Goal: Task Accomplishment & Management: Use online tool/utility

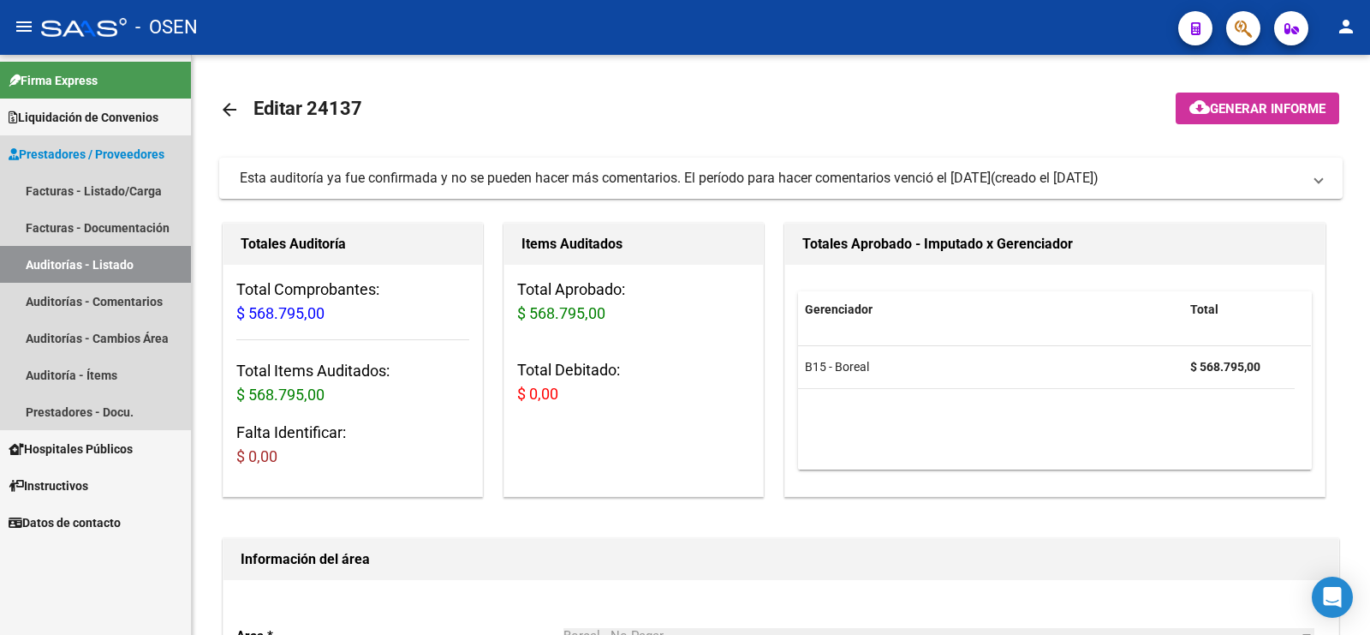
click at [131, 258] on link "Auditorías - Listado" at bounding box center [95, 264] width 191 height 37
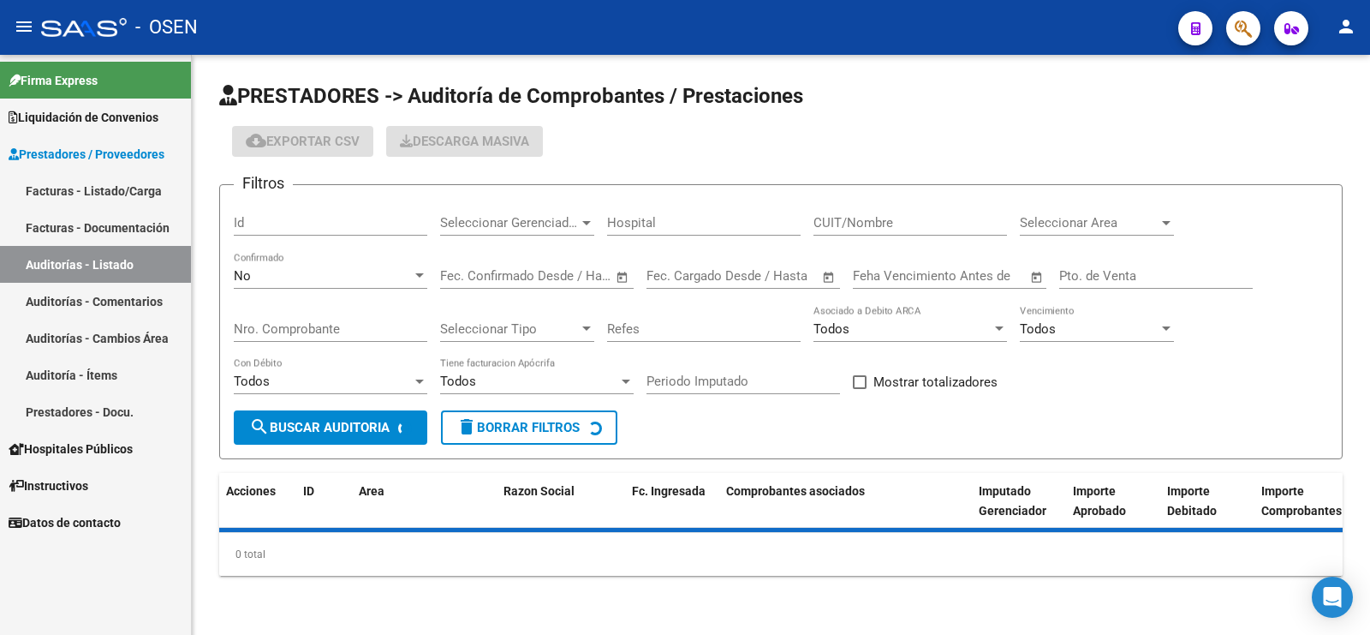
click at [348, 255] on div "No Confirmado" at bounding box center [331, 270] width 194 height 37
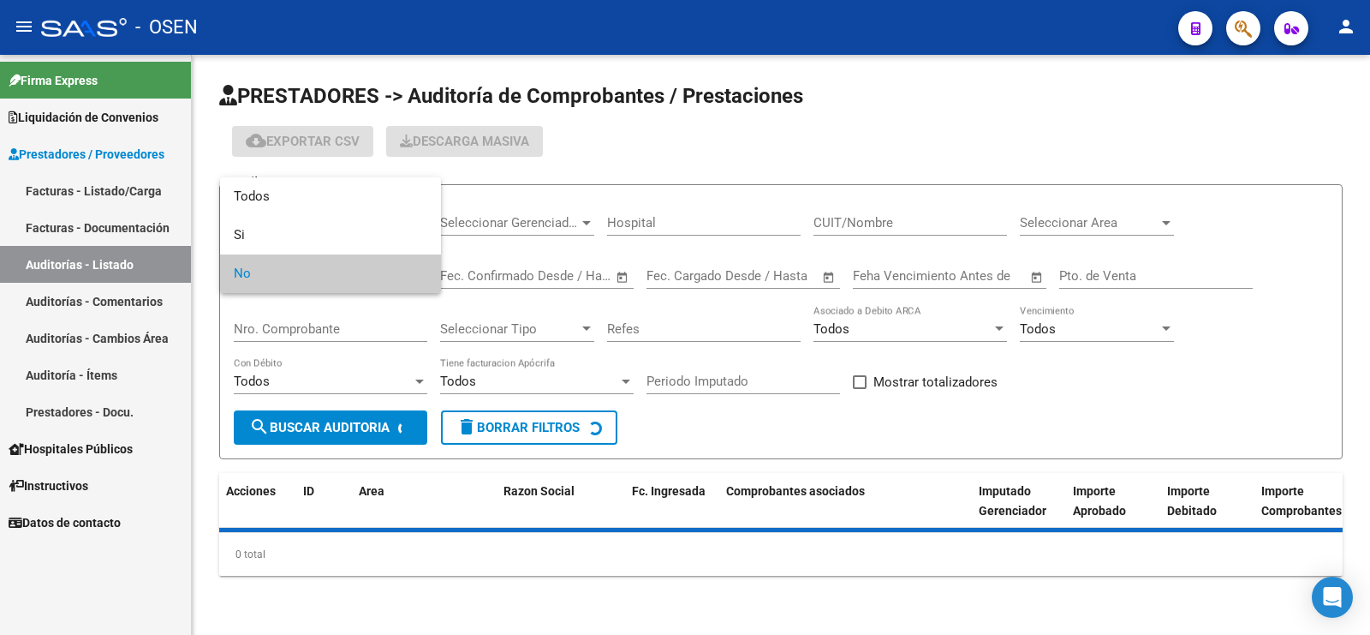
click at [365, 176] on div at bounding box center [685, 317] width 1370 height 635
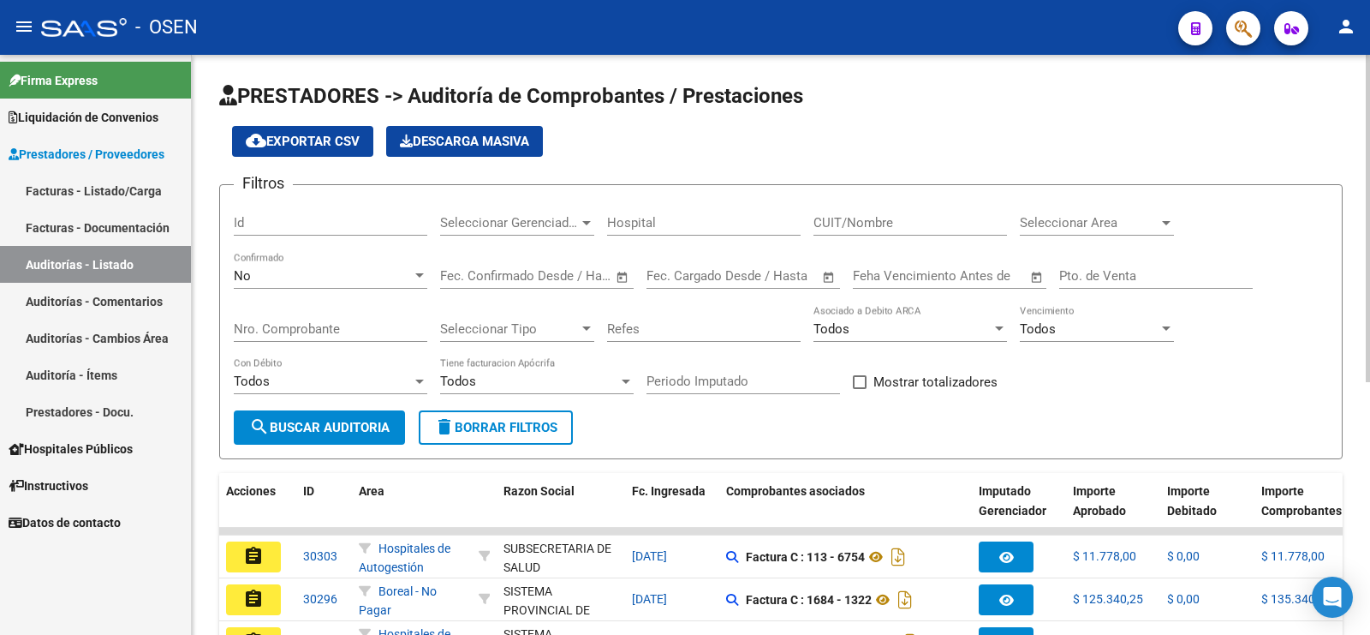
click at [365, 182] on app-list-header "PRESTADORES -> Auditoría de Comprobantes / Prestaciones cloud_download Exportar…" at bounding box center [781, 270] width 1124 height 377
click at [347, 278] on div "No" at bounding box center [323, 275] width 178 height 15
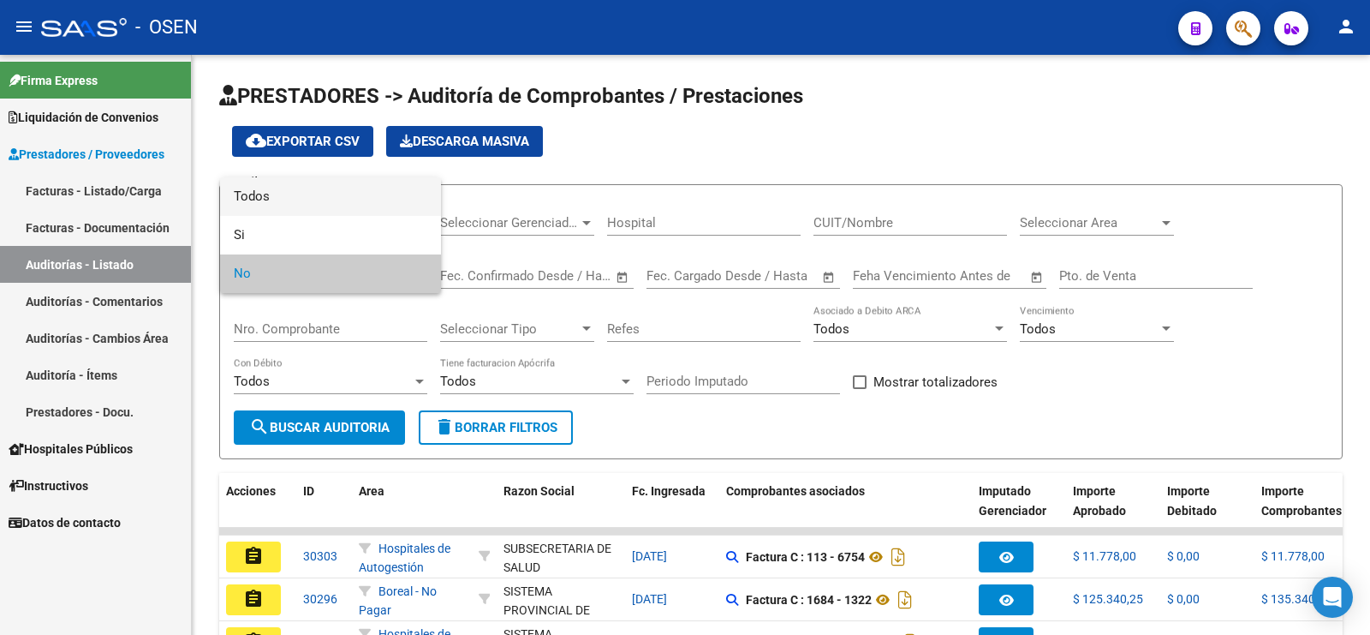
click at [366, 191] on span "Todos" at bounding box center [331, 196] width 194 height 39
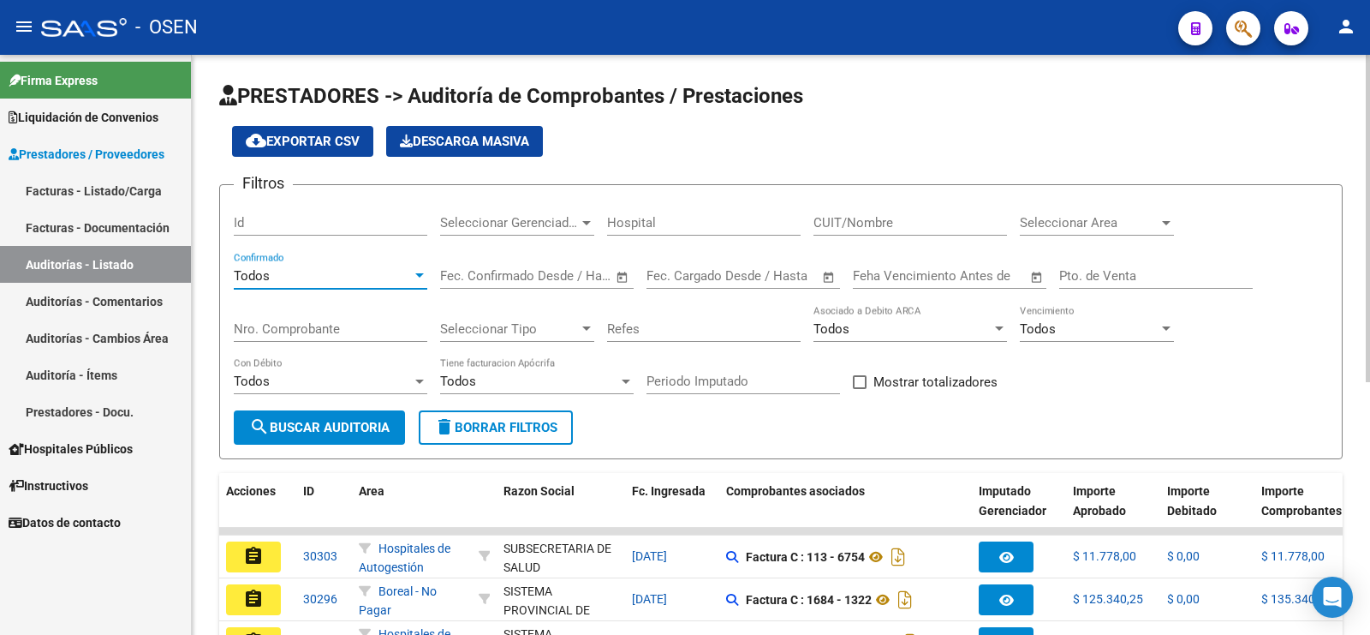
click at [341, 313] on div "Nro. Comprobante" at bounding box center [331, 323] width 194 height 37
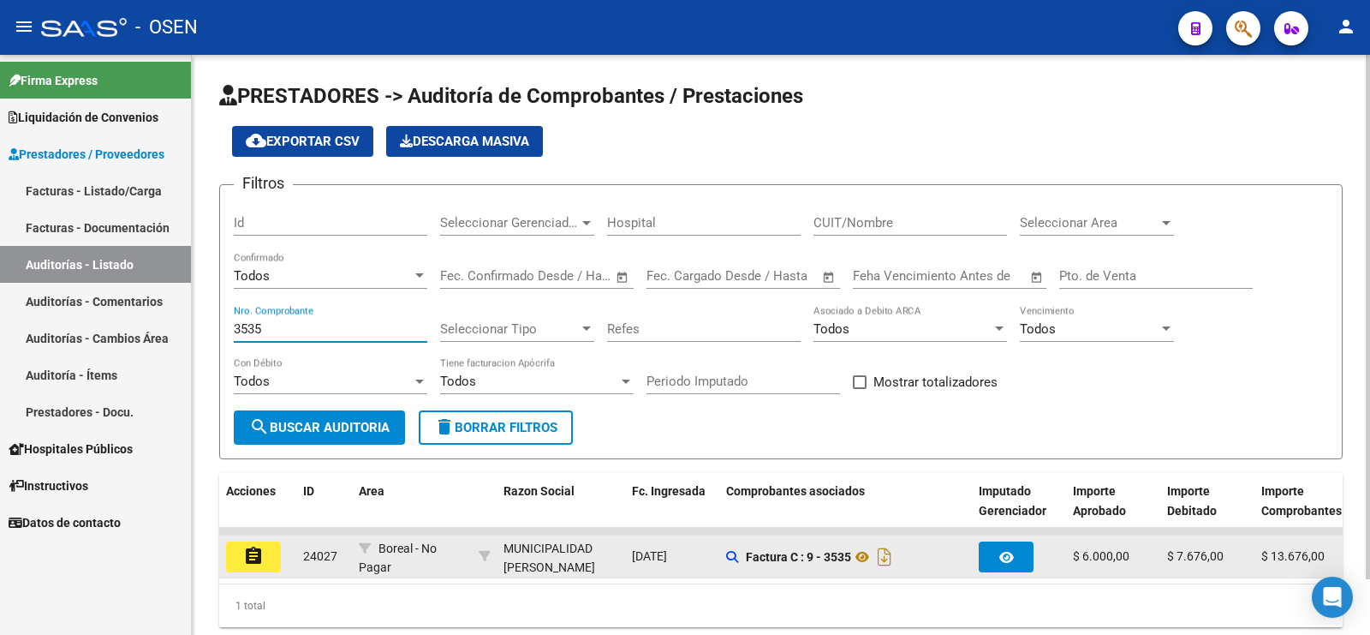
type input "3535"
click at [254, 557] on mat-icon "assignment" at bounding box center [253, 556] width 21 height 21
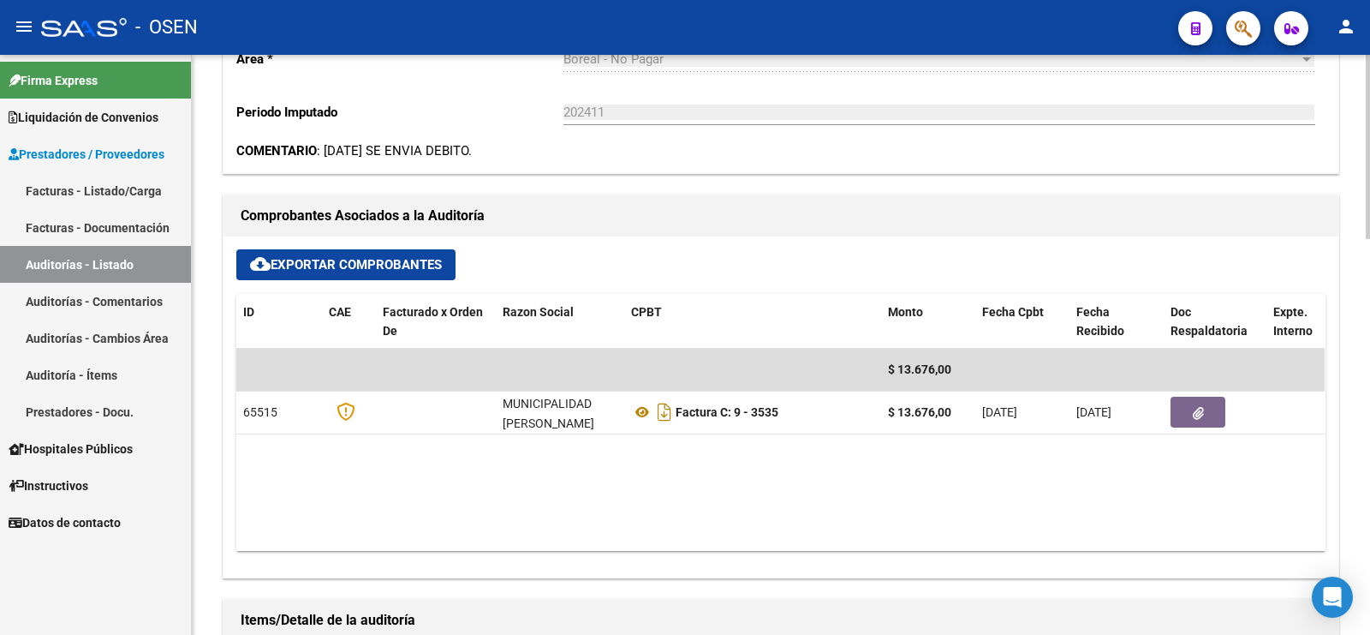
scroll to position [642, 0]
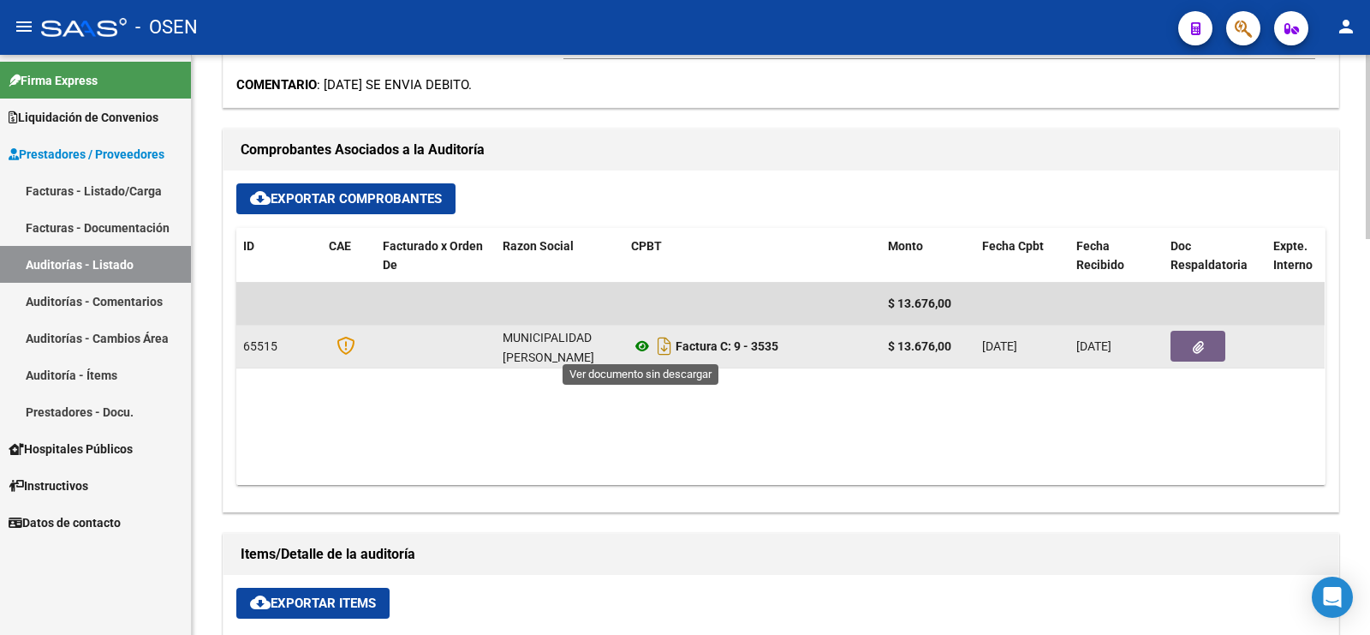
click at [645, 347] on icon at bounding box center [642, 346] width 22 height 21
click at [1203, 331] on button "button" at bounding box center [1198, 346] width 55 height 31
